Goal: Check status

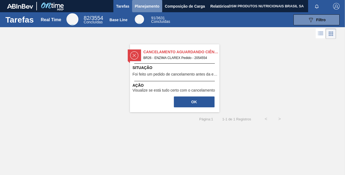
click at [142, 8] on span "Planejamento" at bounding box center [147, 6] width 25 height 7
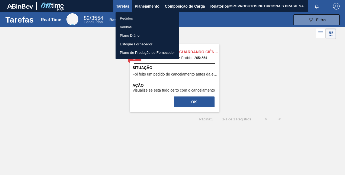
click at [137, 18] on li "Pedidos" at bounding box center [148, 18] width 64 height 9
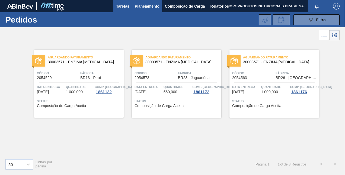
click at [123, 8] on span "Tarefas" at bounding box center [122, 6] width 13 height 7
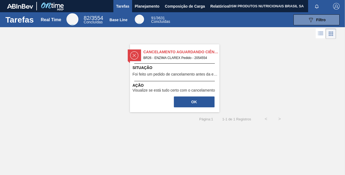
click at [161, 72] on span "Foi feito um pedido de cancelamento antes da etapa de aguardando faturamento" at bounding box center [175, 74] width 85 height 4
click at [180, 76] on span "Foi feito um pedido de cancelamento antes da etapa de aguardando faturamento" at bounding box center [175, 74] width 85 height 4
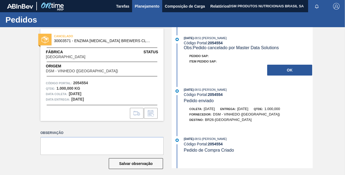
click at [145, 6] on span "Planejamento" at bounding box center [147, 6] width 25 height 7
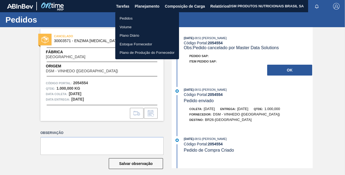
click at [141, 17] on li "Pedidos" at bounding box center [147, 18] width 64 height 9
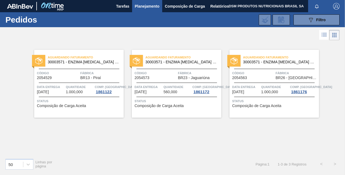
click at [169, 77] on div "Código 2054573" at bounding box center [156, 74] width 42 height 9
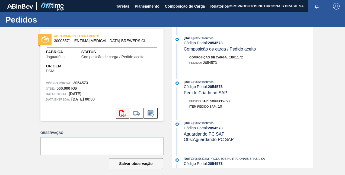
click at [119, 115] on icon at bounding box center [122, 113] width 6 height 7
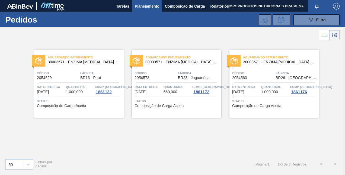
click at [251, 96] on div "Aguardando Faturamento 30003571 - ENZIMA [MEDICAL_DATA] BREWERS CLAREX Código 2…" at bounding box center [275, 84] width 90 height 68
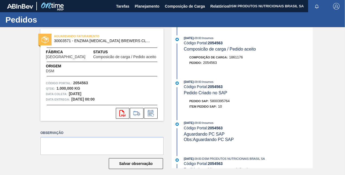
click at [123, 112] on icon at bounding box center [122, 113] width 6 height 7
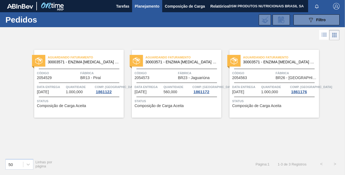
click at [79, 78] on div "Código 2054529 Fábrica BR13 - [GEOGRAPHIC_DATA]" at bounding box center [79, 74] width 90 height 9
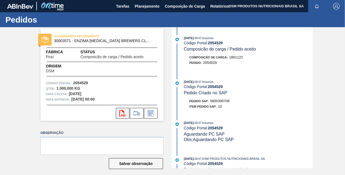
click at [122, 113] on icon "svg{fill:#ff0000}" at bounding box center [122, 113] width 7 height 7
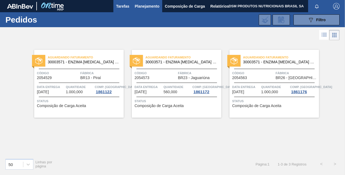
click at [124, 7] on span "Tarefas" at bounding box center [122, 6] width 13 height 7
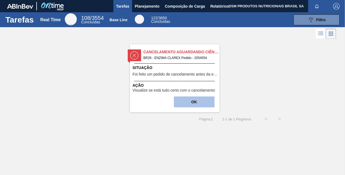
click at [197, 101] on button "OK" at bounding box center [194, 101] width 41 height 11
click at [161, 84] on span "Ação" at bounding box center [175, 85] width 85 height 6
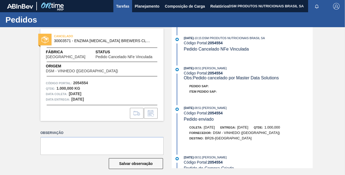
click at [124, 4] on span "Tarefas" at bounding box center [122, 6] width 13 height 7
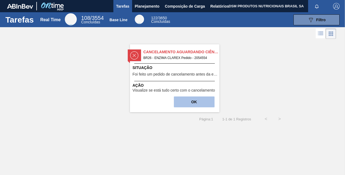
click at [201, 102] on button "OK" at bounding box center [194, 101] width 41 height 11
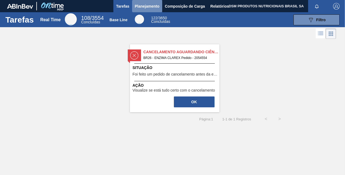
click at [144, 5] on span "Planejamento" at bounding box center [147, 6] width 25 height 7
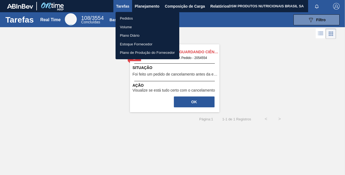
click at [136, 15] on li "Pedidos" at bounding box center [148, 18] width 64 height 9
